Goal: Transaction & Acquisition: Purchase product/service

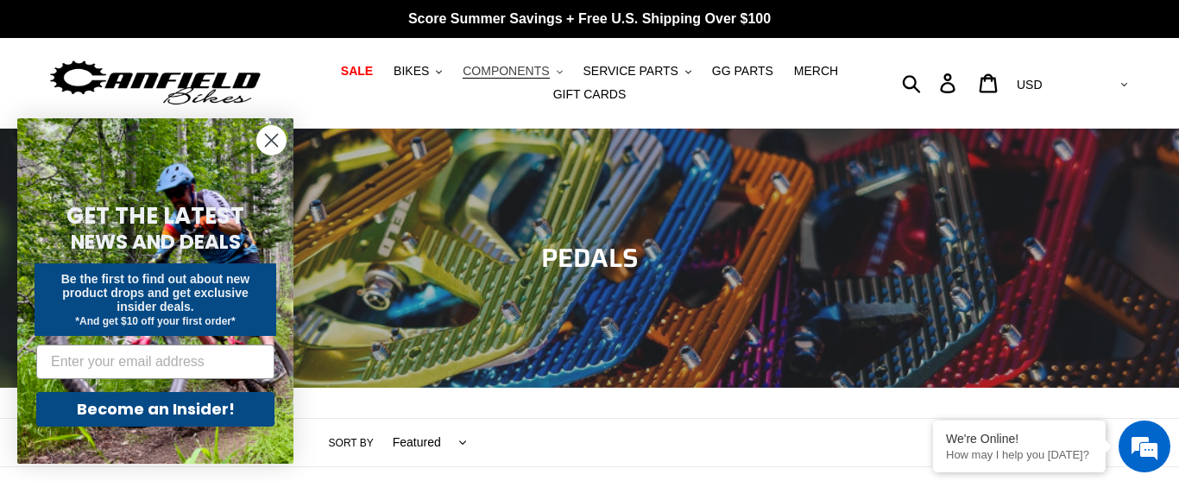
click at [522, 70] on span "COMPONENTS" at bounding box center [506, 71] width 86 height 15
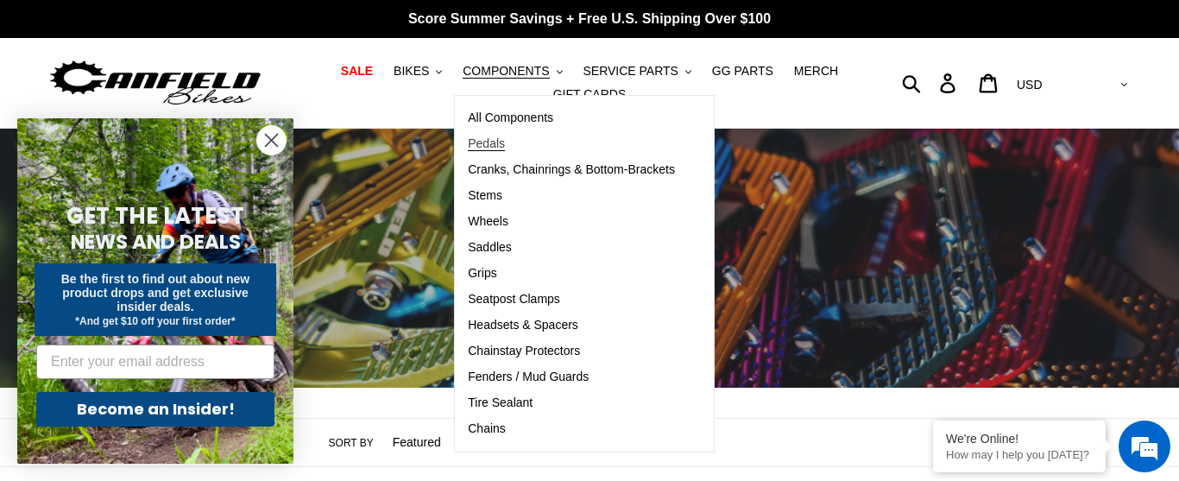
click at [494, 145] on span "Pedals" at bounding box center [486, 143] width 37 height 15
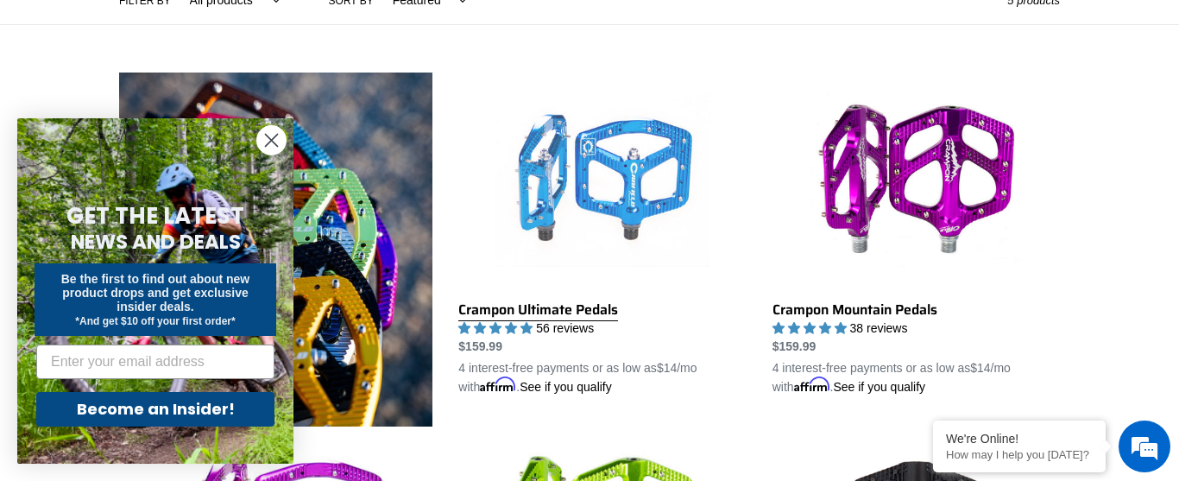
scroll to position [443, 0]
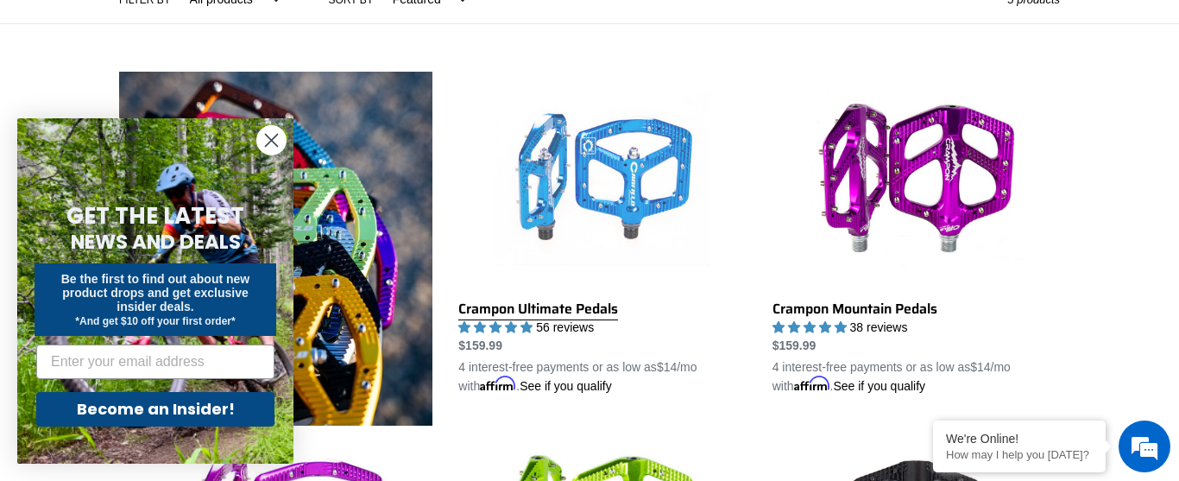
click at [610, 186] on link "Crampon Ultimate Pedals" at bounding box center [601, 234] width 287 height 324
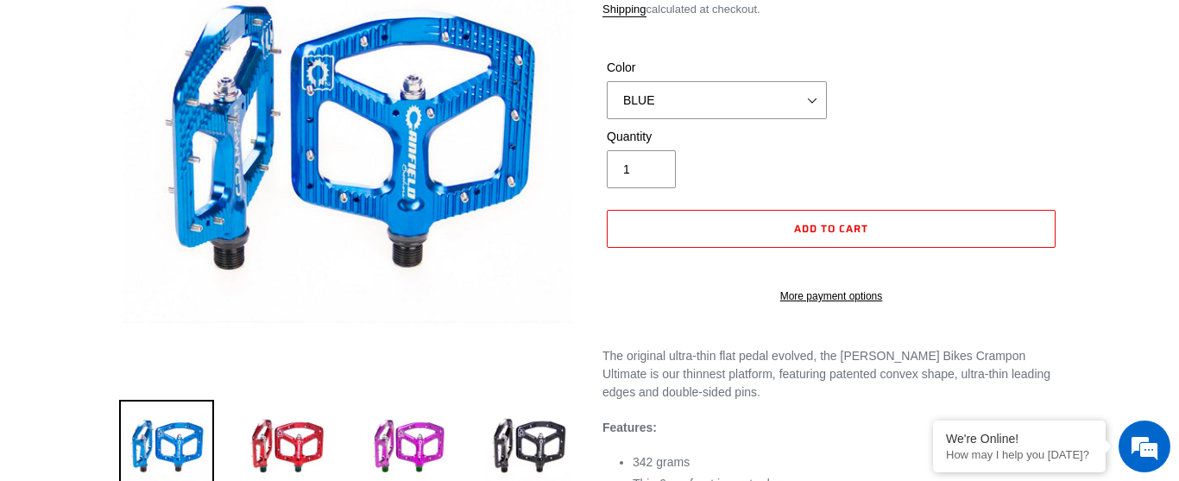
scroll to position [258, 0]
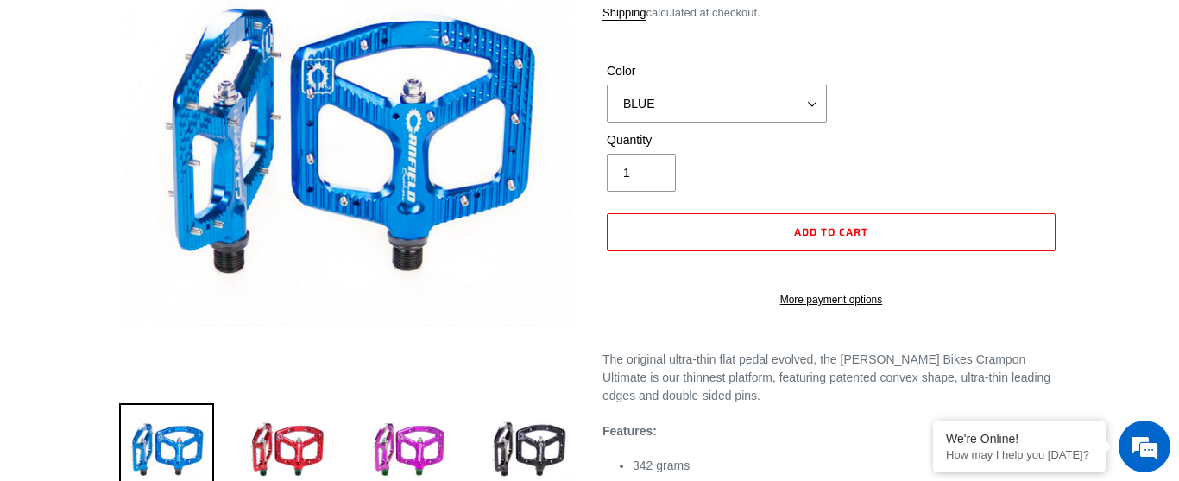
select select "highest-rating"
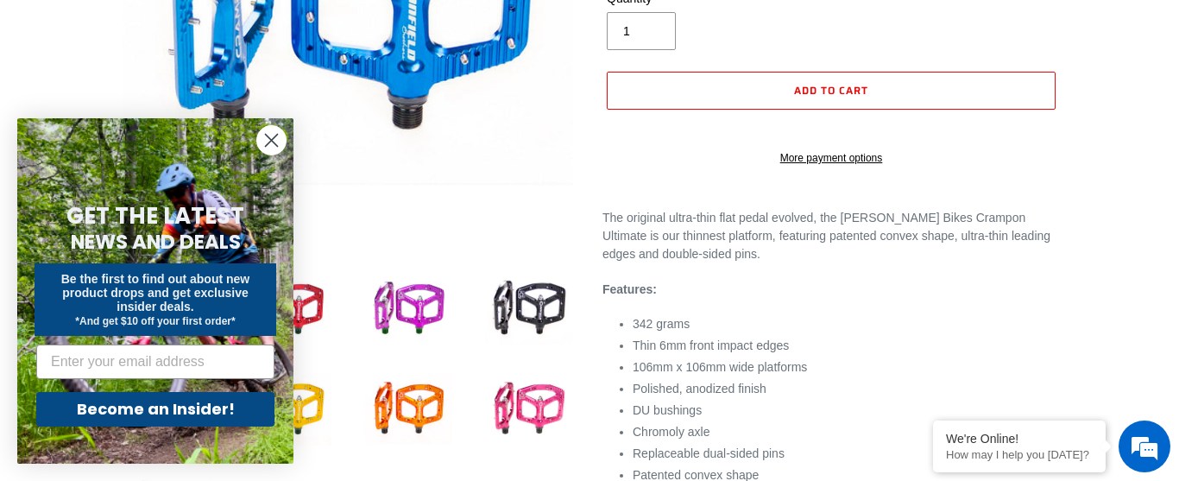
scroll to position [401, 0]
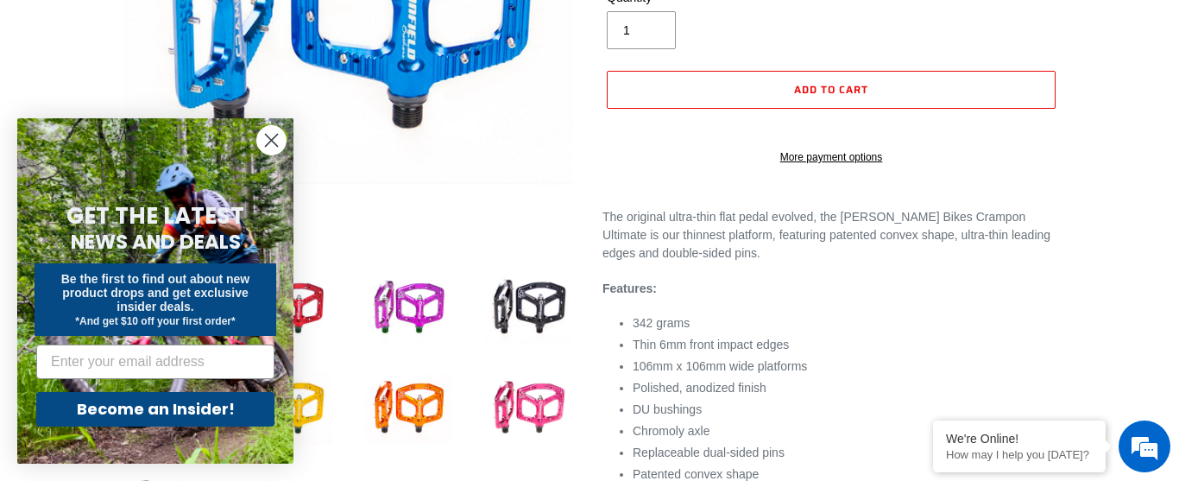
click at [272, 140] on icon "Close dialog" at bounding box center [272, 141] width 12 height 12
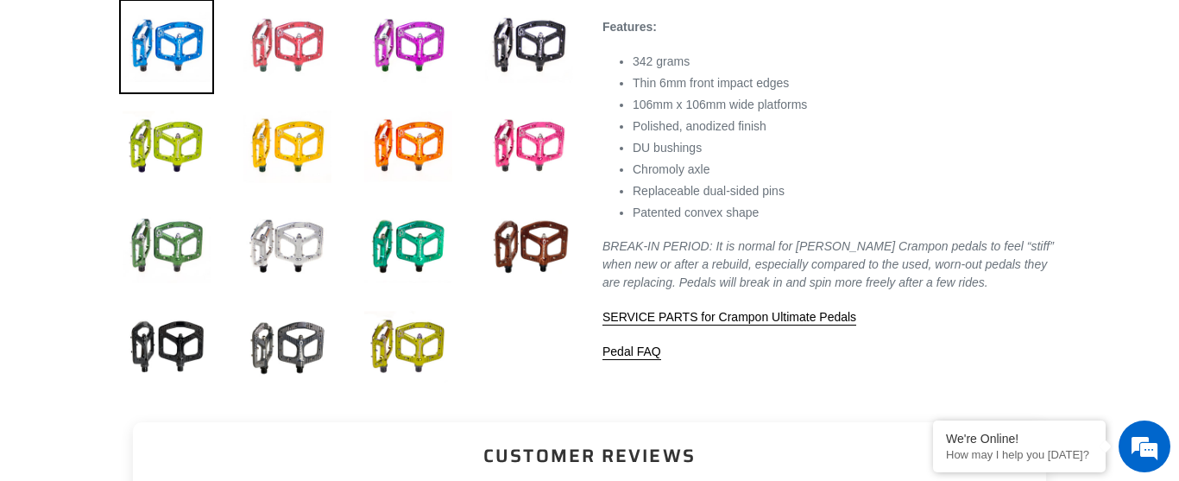
scroll to position [663, 0]
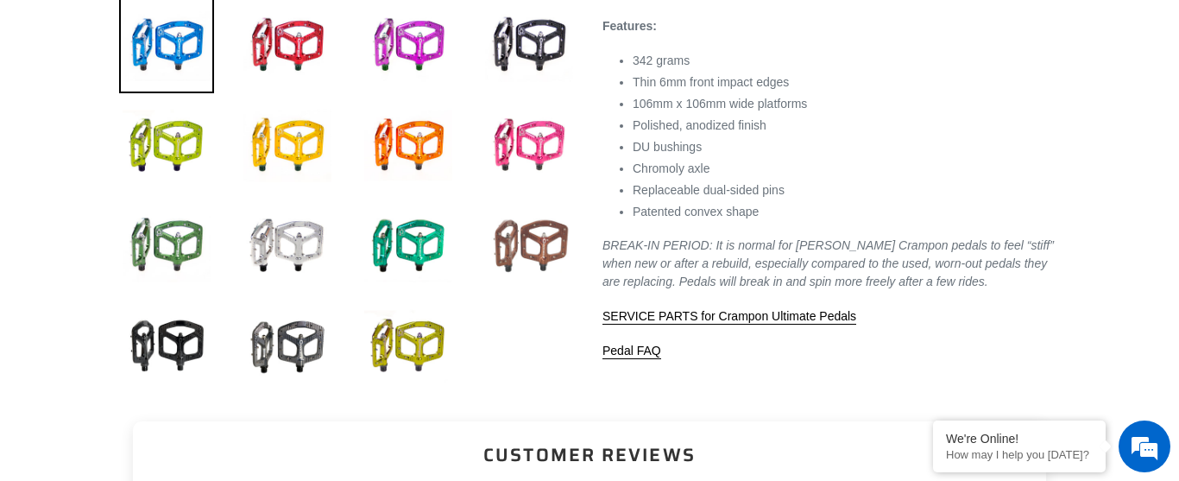
click at [533, 230] on img at bounding box center [529, 246] width 95 height 95
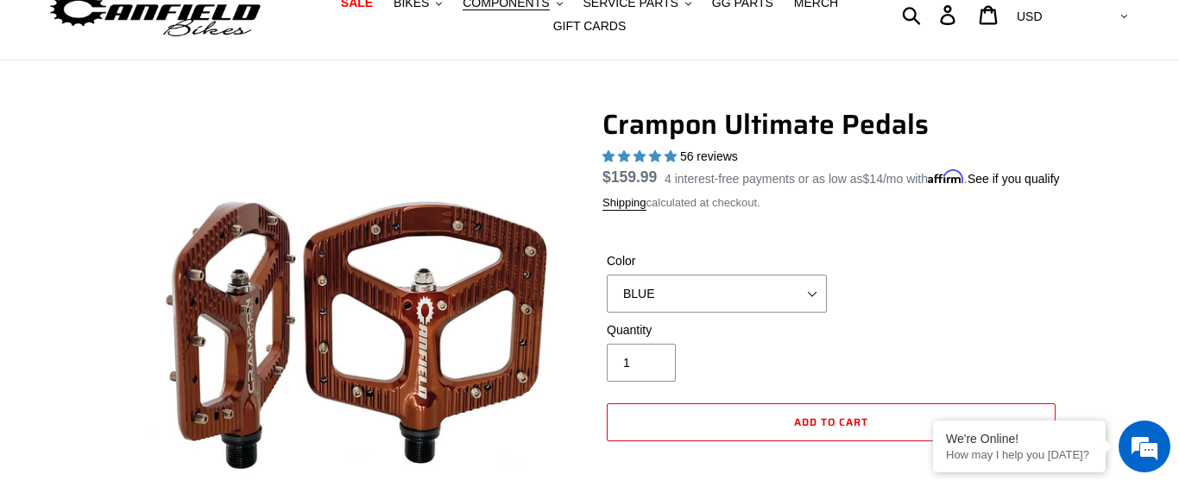
scroll to position [117, 0]
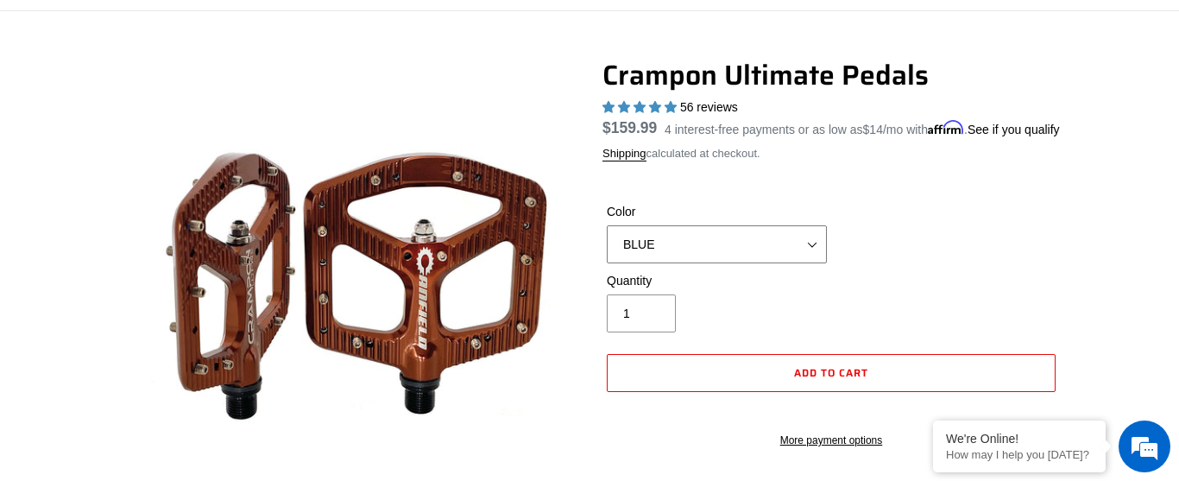
click at [810, 263] on select "BLUE RED PURPLE STEALTH BRONZE GREY TURQUOISE BLACK POLISHED BAJA GOLD PNW GREE…" at bounding box center [717, 244] width 220 height 38
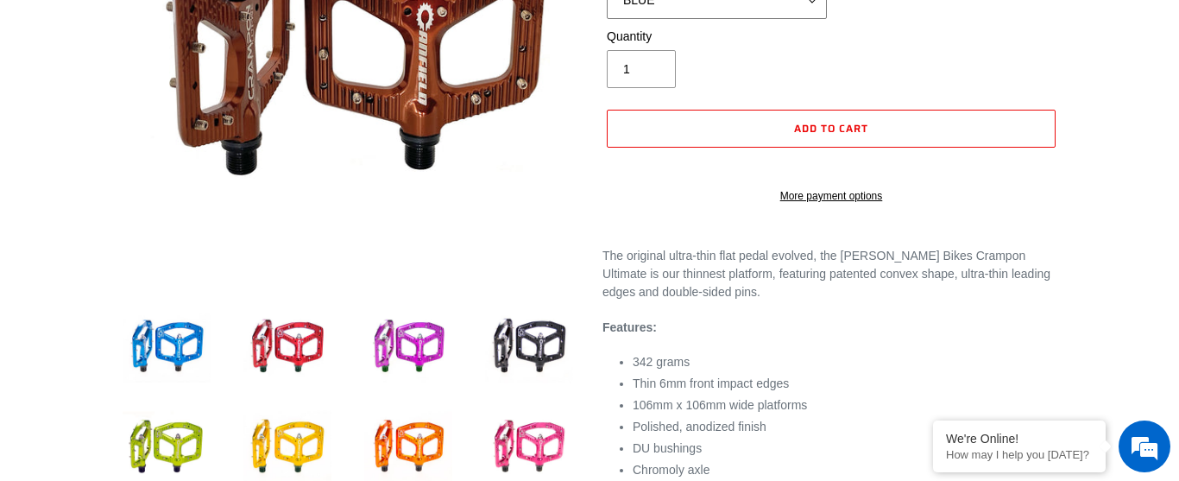
scroll to position [363, 0]
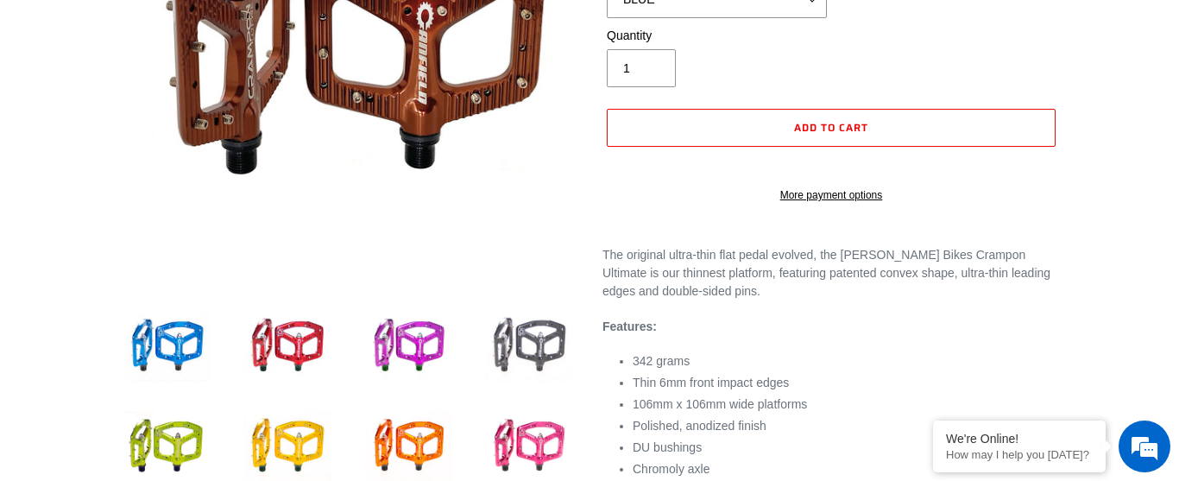
click at [519, 336] on img at bounding box center [529, 346] width 95 height 95
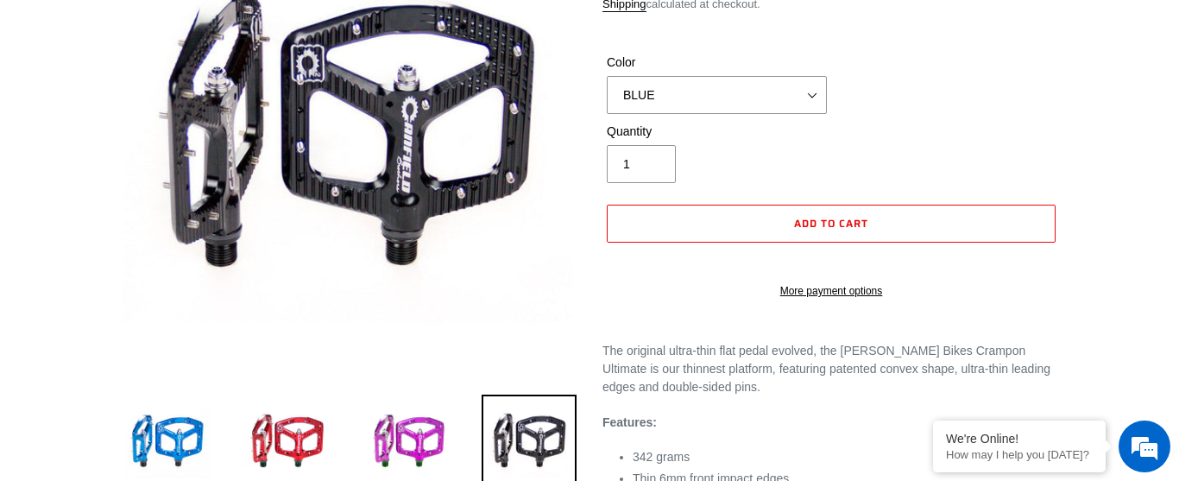
scroll to position [268, 0]
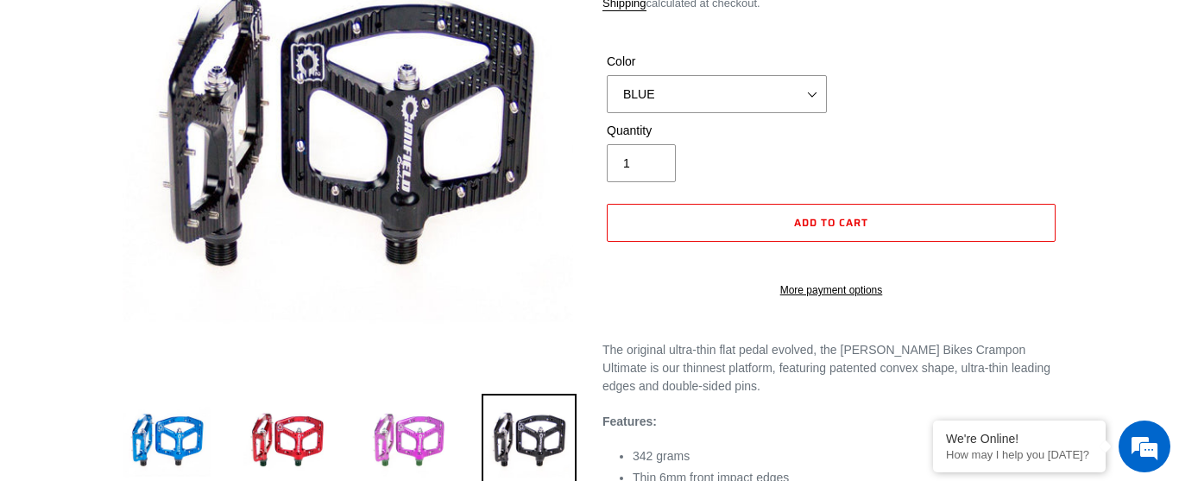
click at [427, 428] on img at bounding box center [408, 441] width 95 height 95
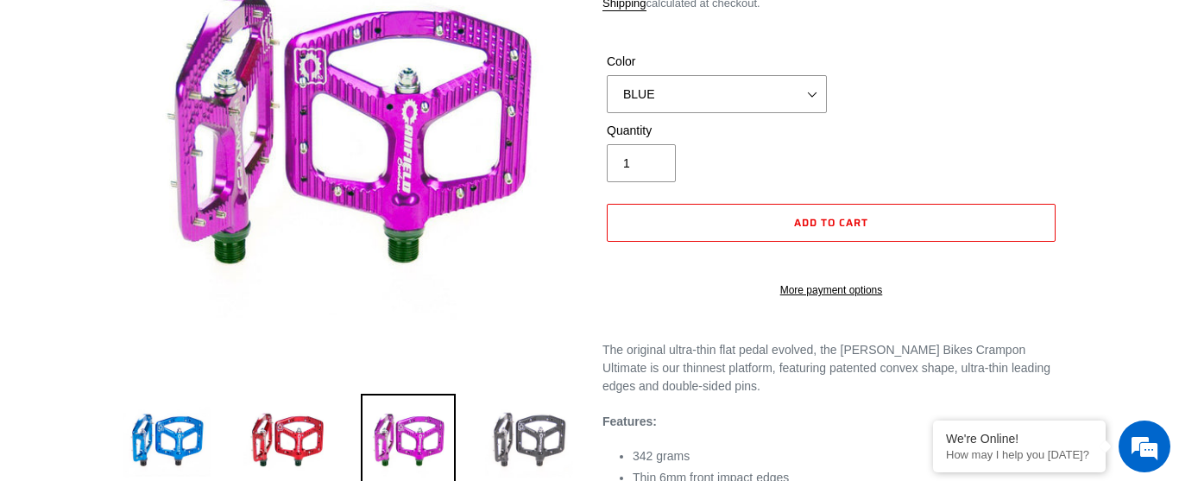
click at [502, 424] on img at bounding box center [529, 441] width 95 height 95
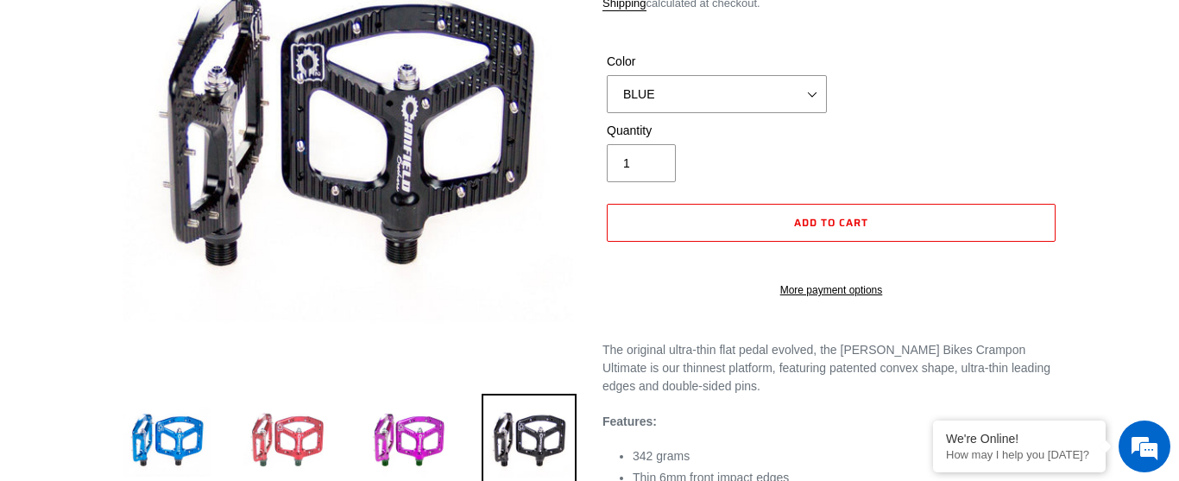
click at [289, 429] on img at bounding box center [287, 441] width 95 height 95
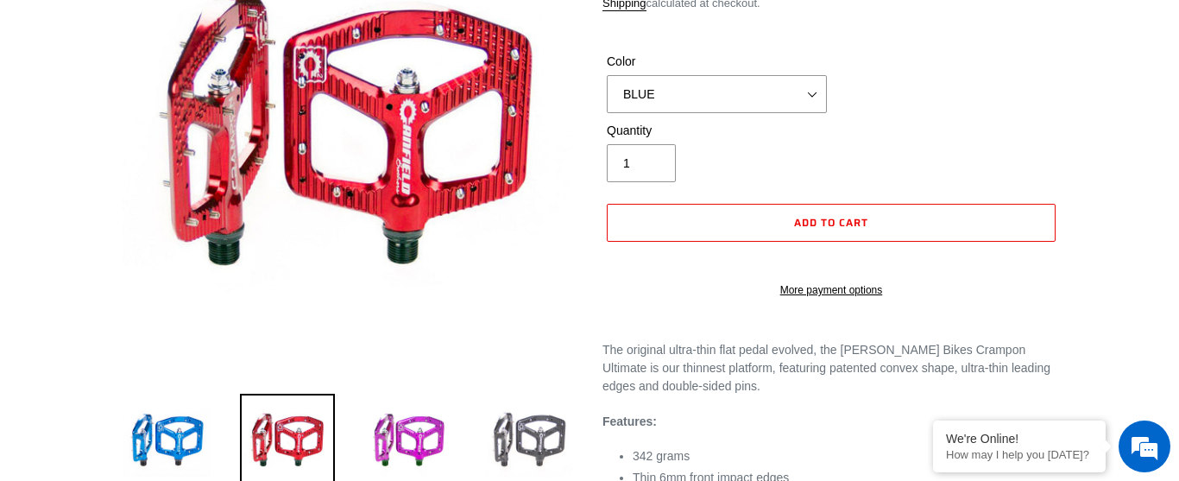
click at [524, 421] on img at bounding box center [529, 441] width 95 height 95
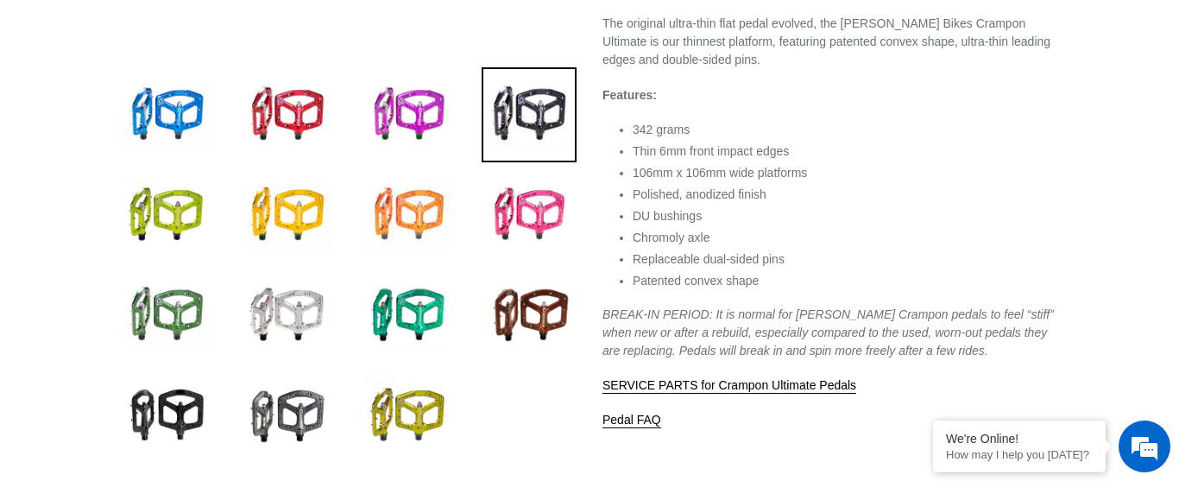
scroll to position [603, 0]
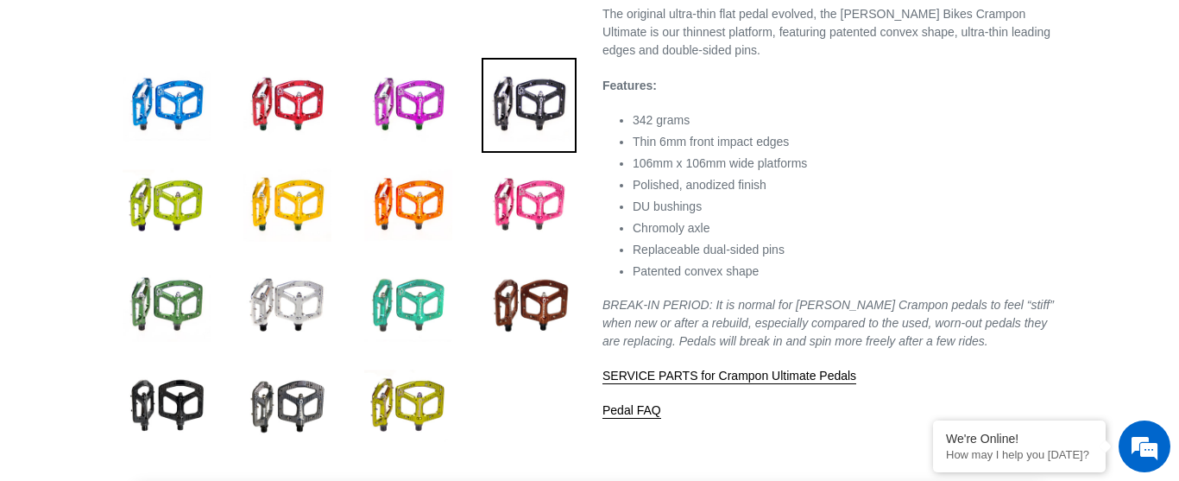
click at [391, 305] on img at bounding box center [408, 305] width 95 height 95
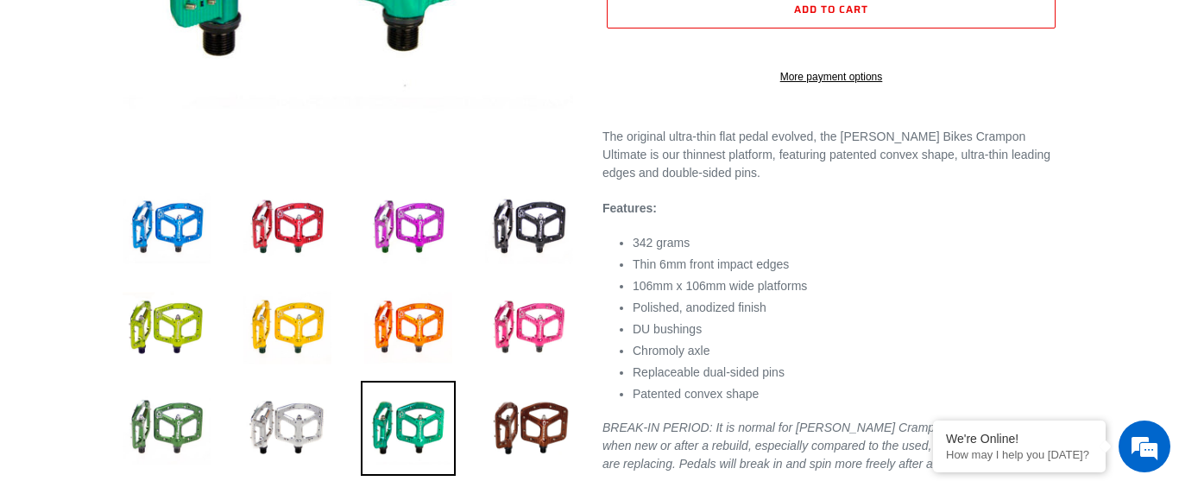
scroll to position [477, 0]
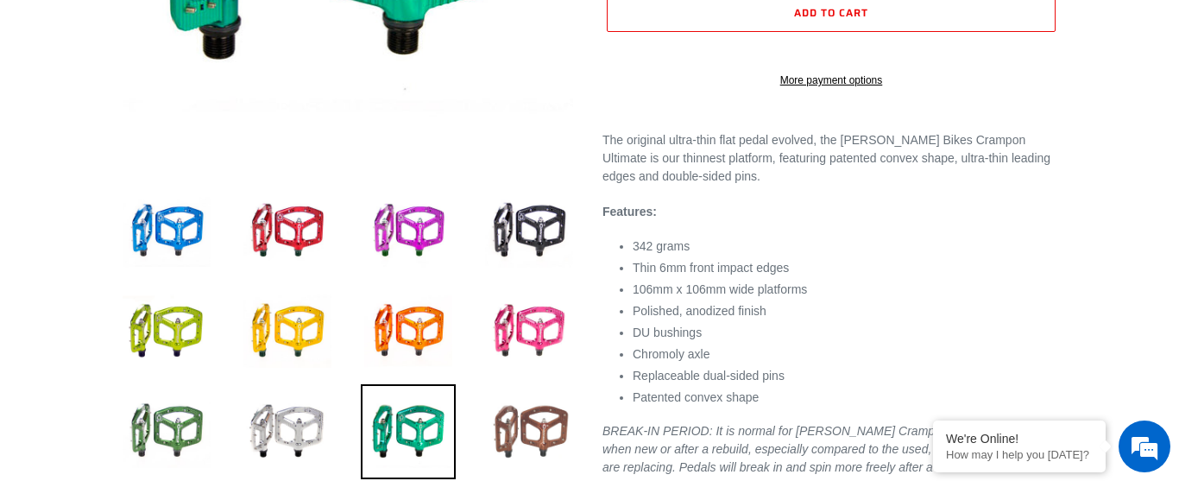
click at [544, 412] on img at bounding box center [529, 431] width 95 height 95
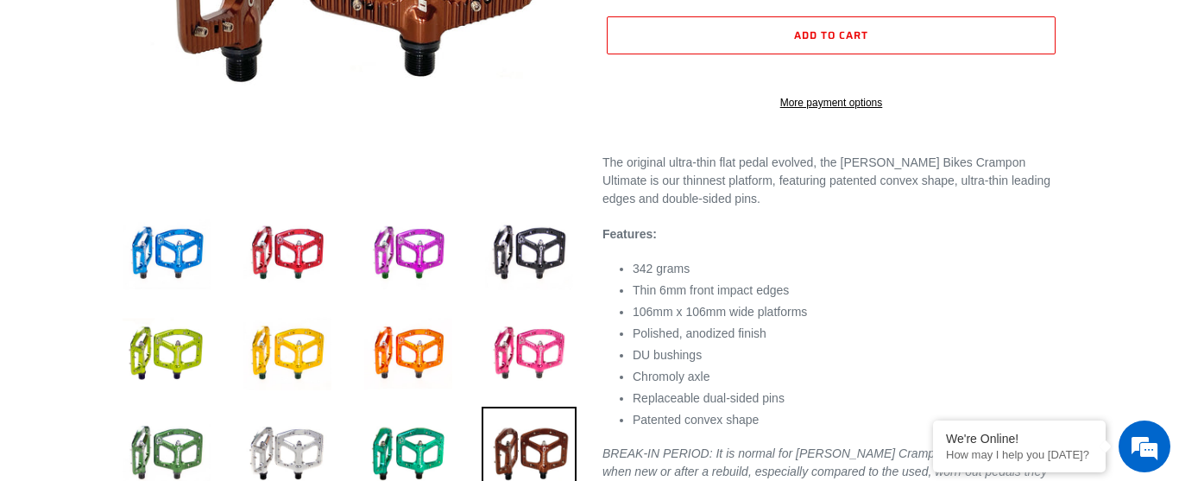
scroll to position [489, 0]
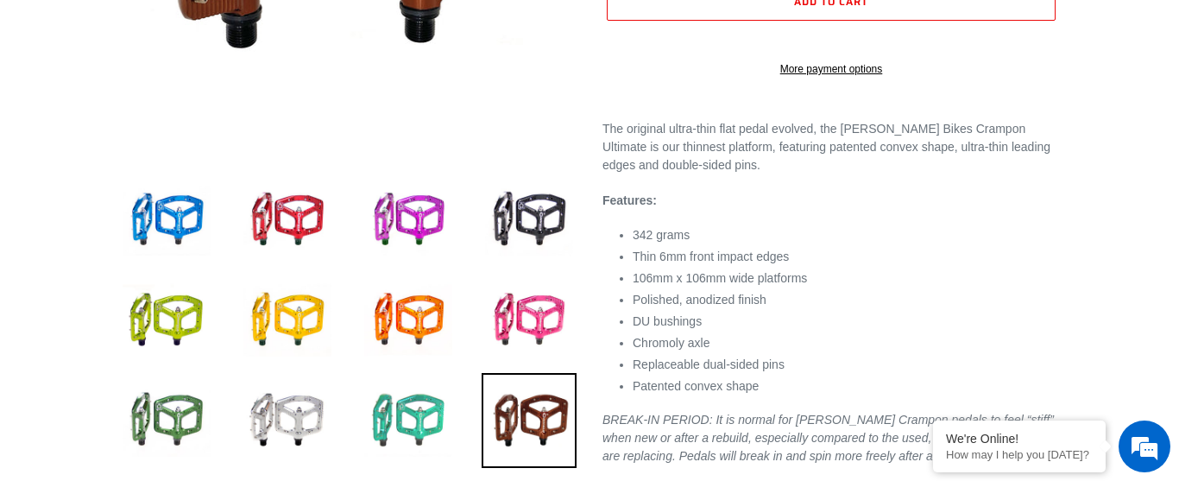
click at [406, 386] on img at bounding box center [408, 420] width 95 height 95
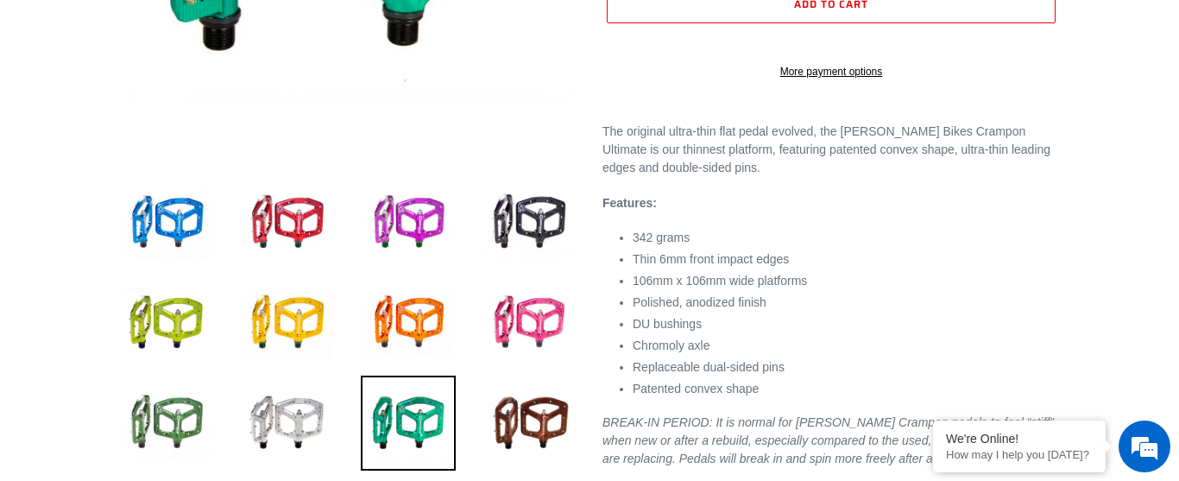
scroll to position [487, 0]
click at [167, 410] on img at bounding box center [166, 422] width 95 height 95
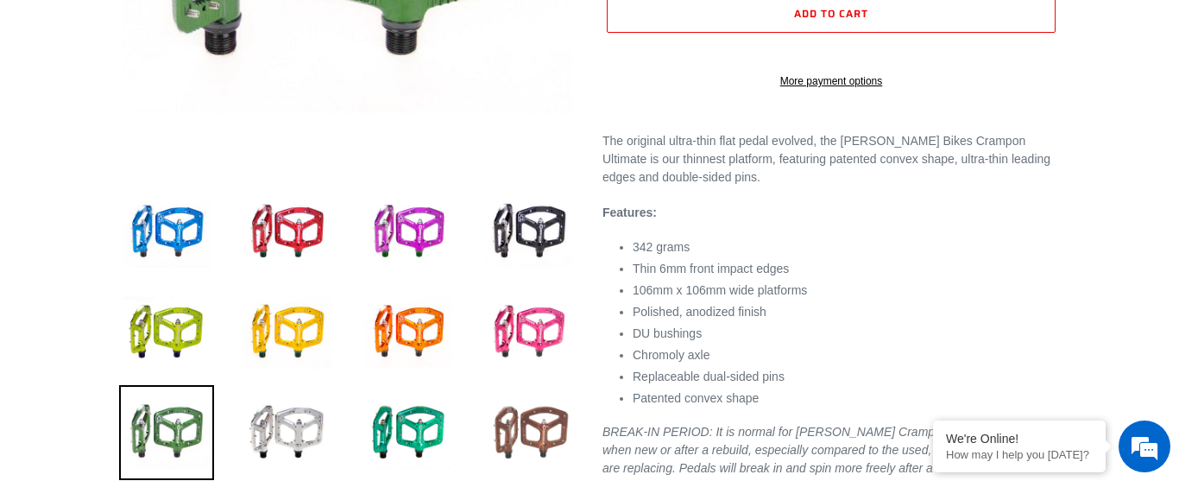
scroll to position [479, 0]
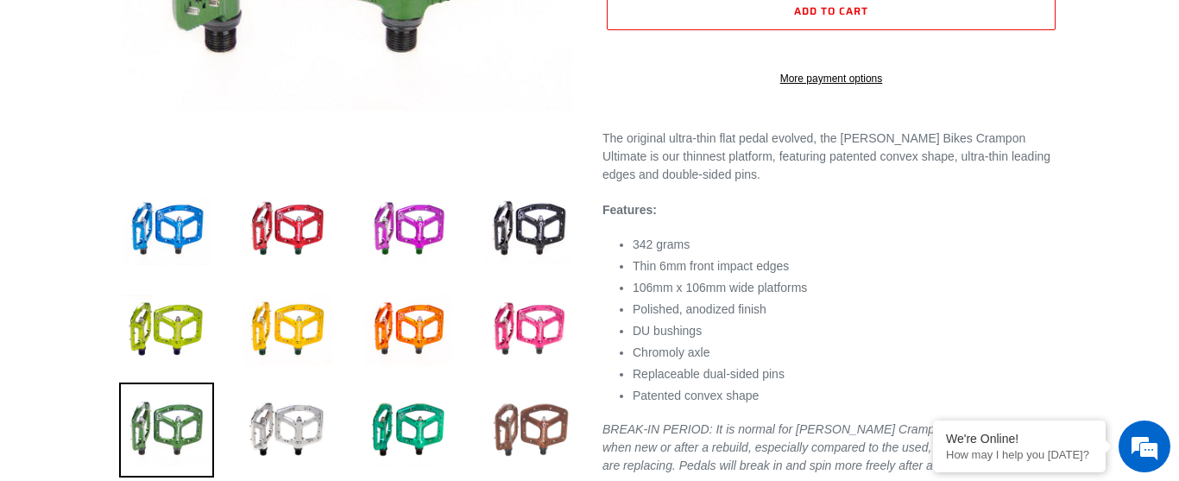
click at [545, 419] on img at bounding box center [529, 429] width 95 height 95
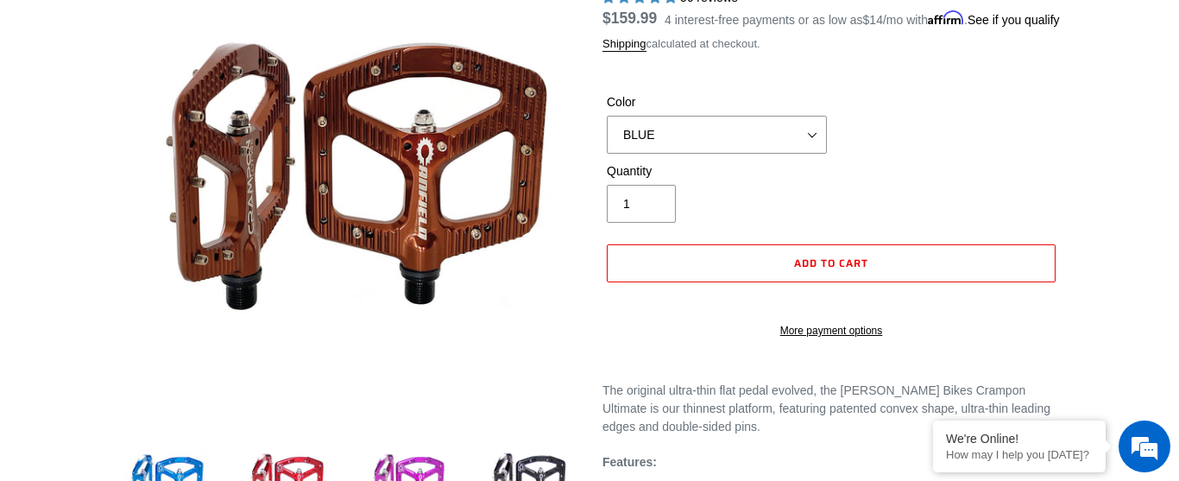
scroll to position [229, 0]
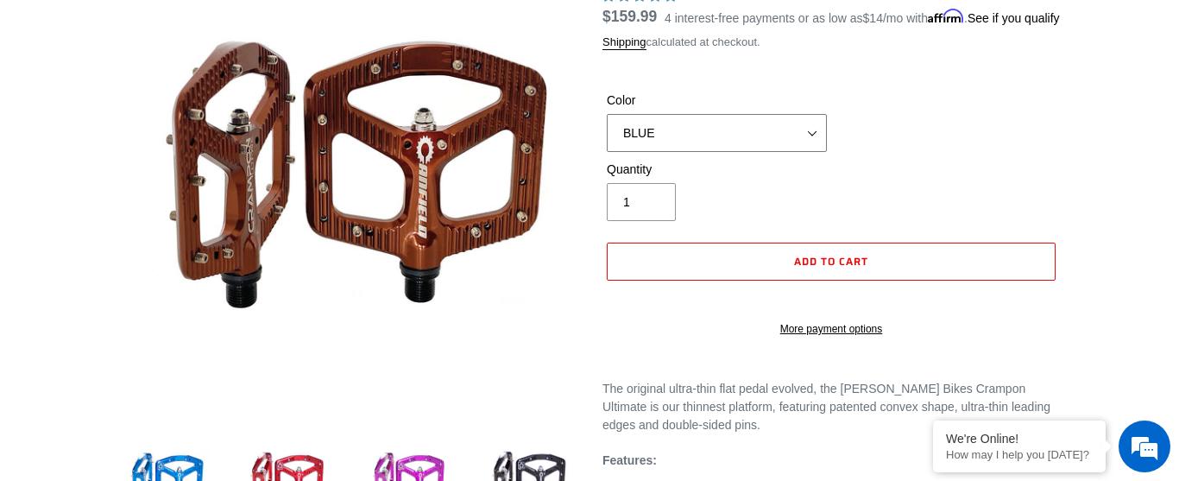
click at [737, 150] on select "BLUE RED PURPLE STEALTH BRONZE GREY TURQUOISE BLACK POLISHED BAJA GOLD PNW GREE…" at bounding box center [717, 133] width 220 height 38
click at [776, 152] on select "BLUE RED PURPLE STEALTH BRONZE GREY TURQUOISE BLACK POLISHED BAJA GOLD PNW GREE…" at bounding box center [717, 133] width 220 height 38
select select "PNW GREEN"
click at [607, 136] on select "BLUE RED PURPLE STEALTH BRONZE GREY TURQUOISE BLACK POLISHED BAJA GOLD PNW GREE…" at bounding box center [717, 133] width 220 height 38
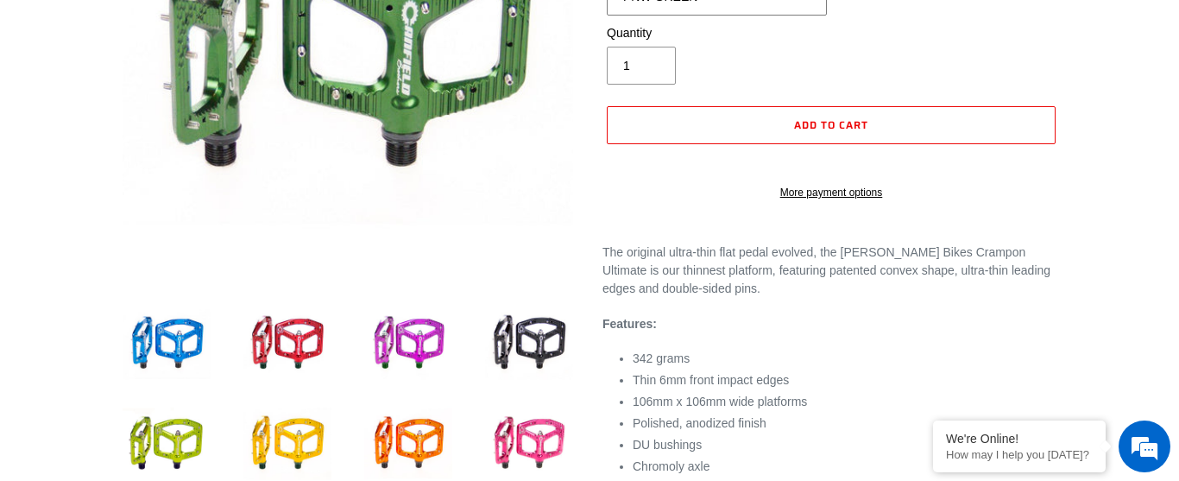
scroll to position [374, 0]
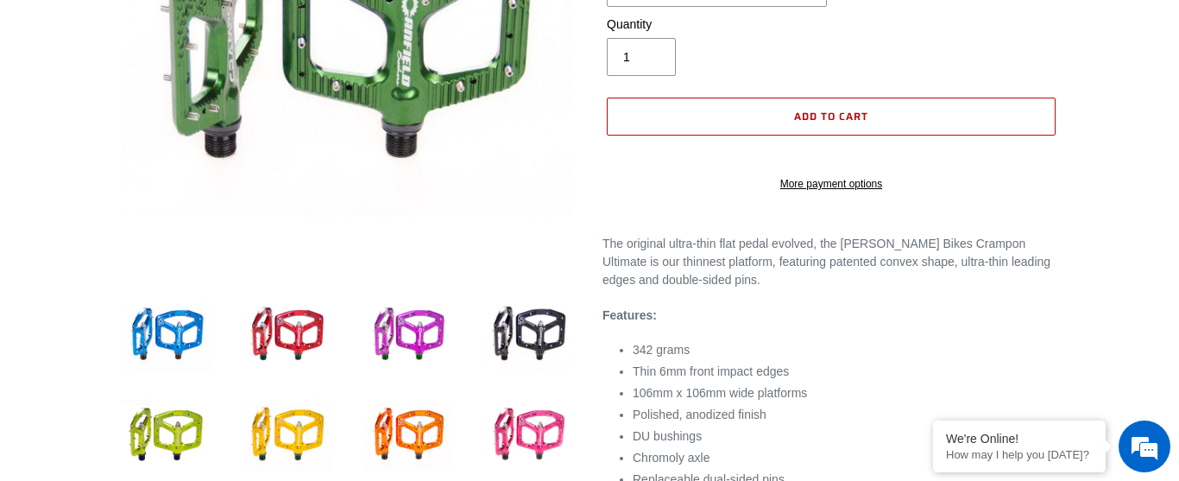
click at [885, 135] on button "Add to cart" at bounding box center [831, 117] width 449 height 38
select select "32973230866507"
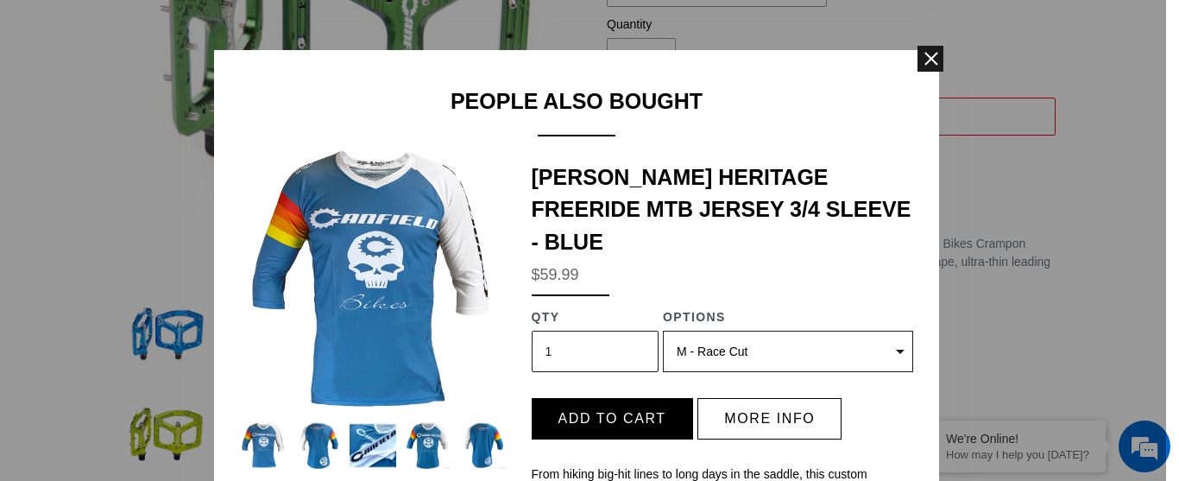
click at [937, 50] on span at bounding box center [931, 59] width 26 height 26
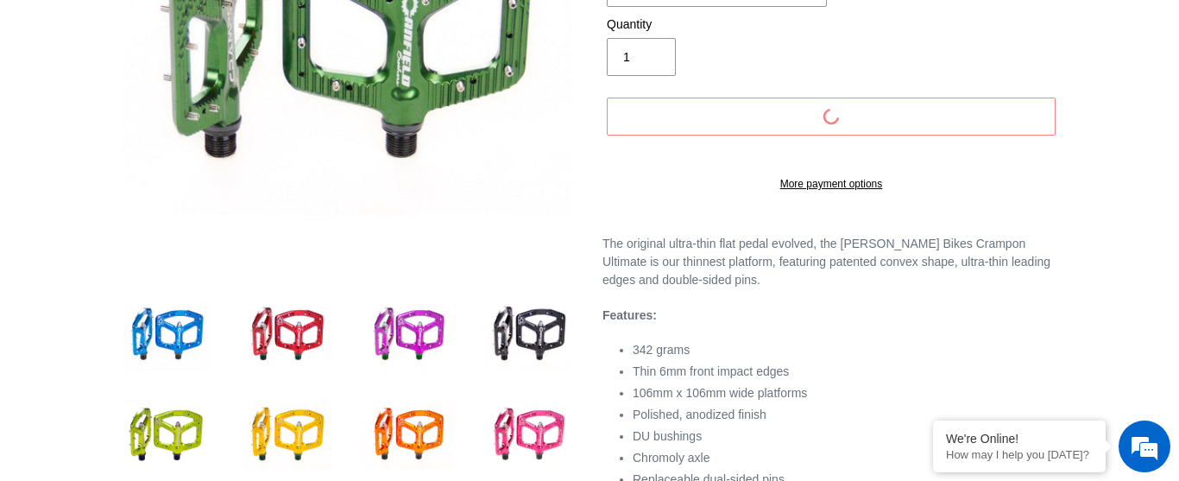
scroll to position [373, 0]
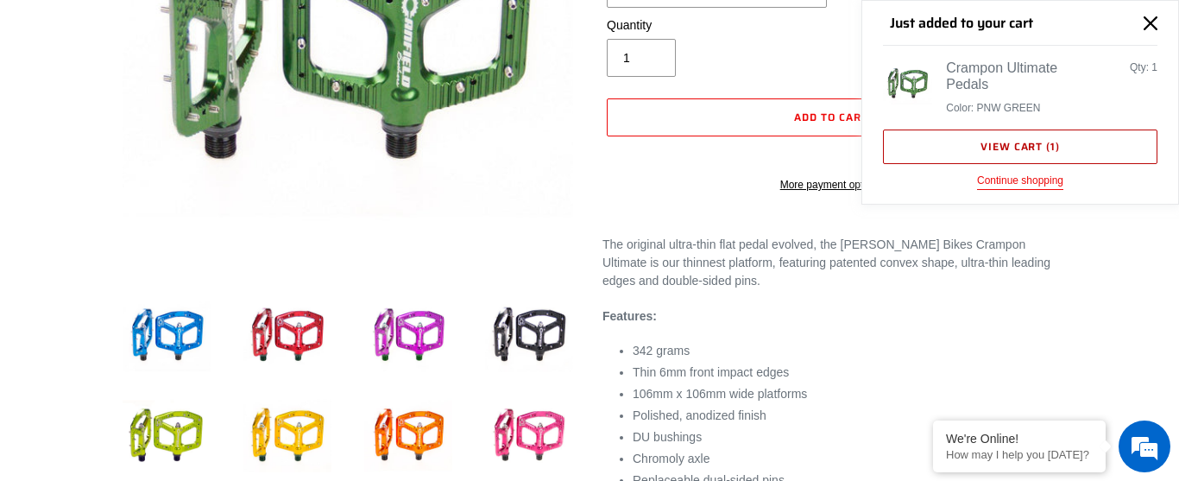
click at [1038, 153] on link "View cart ( 1 )" at bounding box center [1020, 146] width 274 height 35
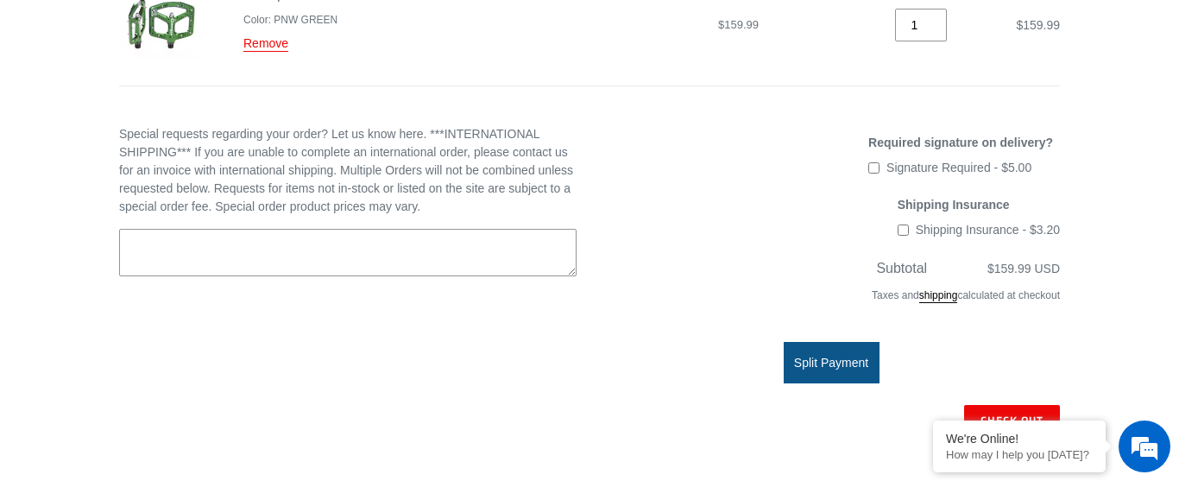
scroll to position [368, 0]
click at [901, 230] on input "Shipping Insurance - $3.20" at bounding box center [903, 228] width 11 height 11
checkbox input "true"
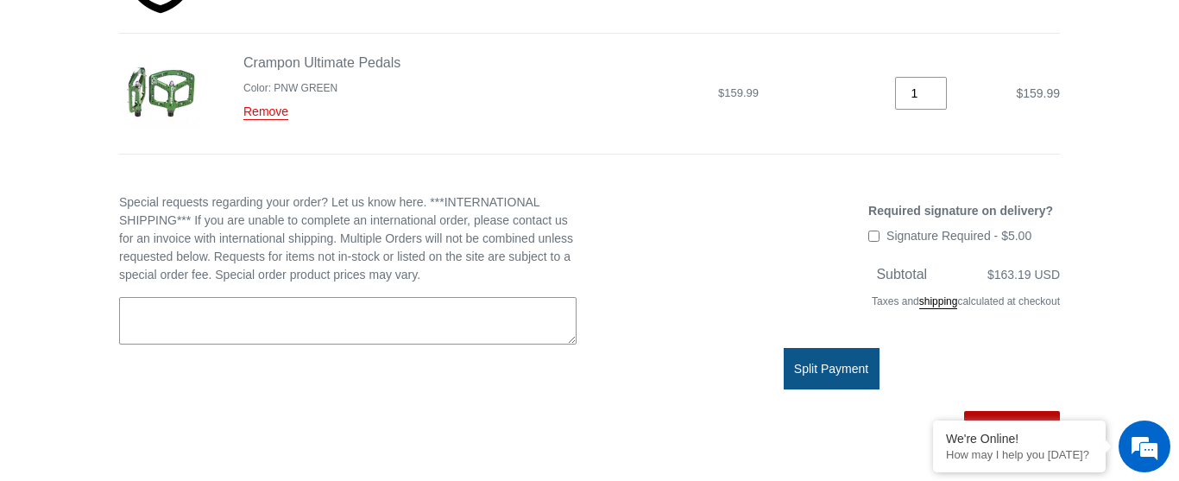
scroll to position [422, 0]
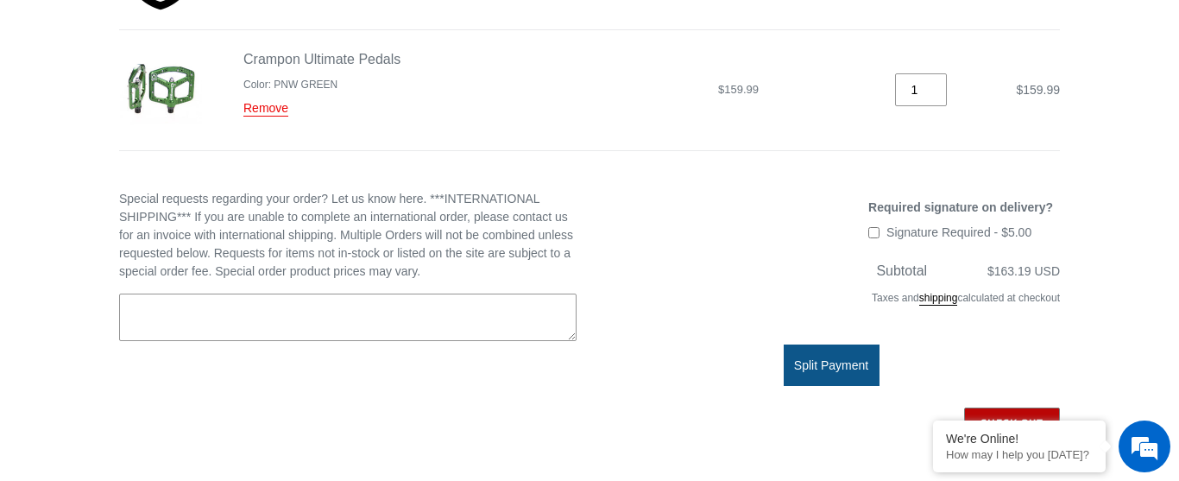
click at [1010, 418] on input "Check out" at bounding box center [1012, 422] width 96 height 31
